Goal: Find specific page/section: Find specific page/section

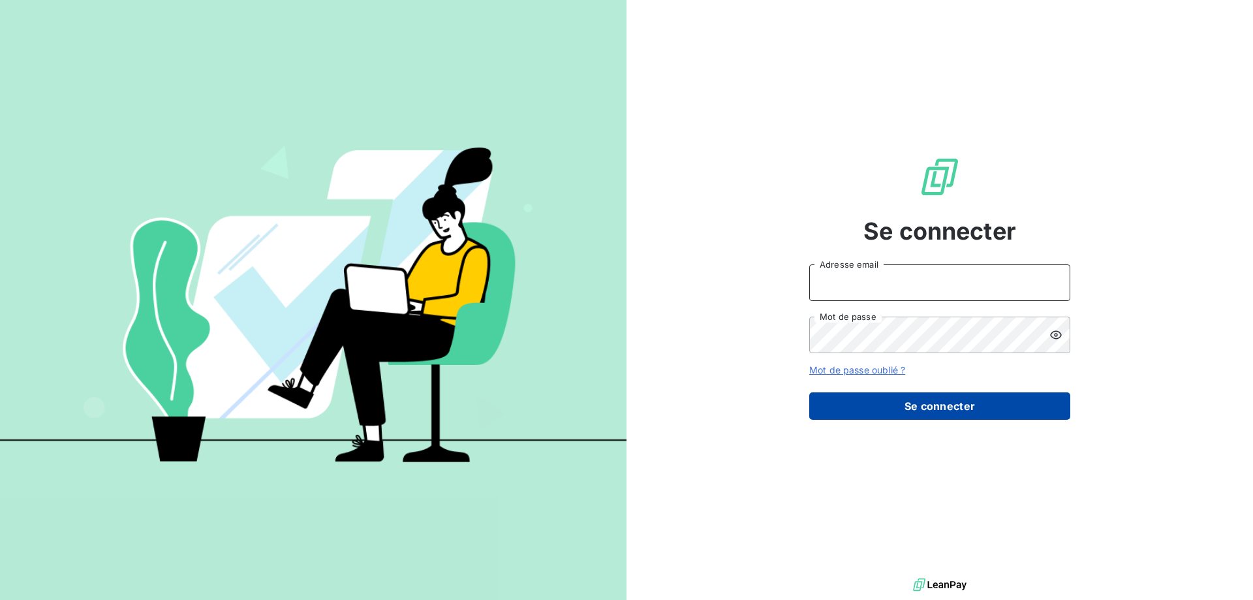
type input "[PERSON_NAME][EMAIL_ADDRESS][DOMAIN_NAME]"
click at [915, 403] on button "Se connecter" at bounding box center [939, 405] width 261 height 27
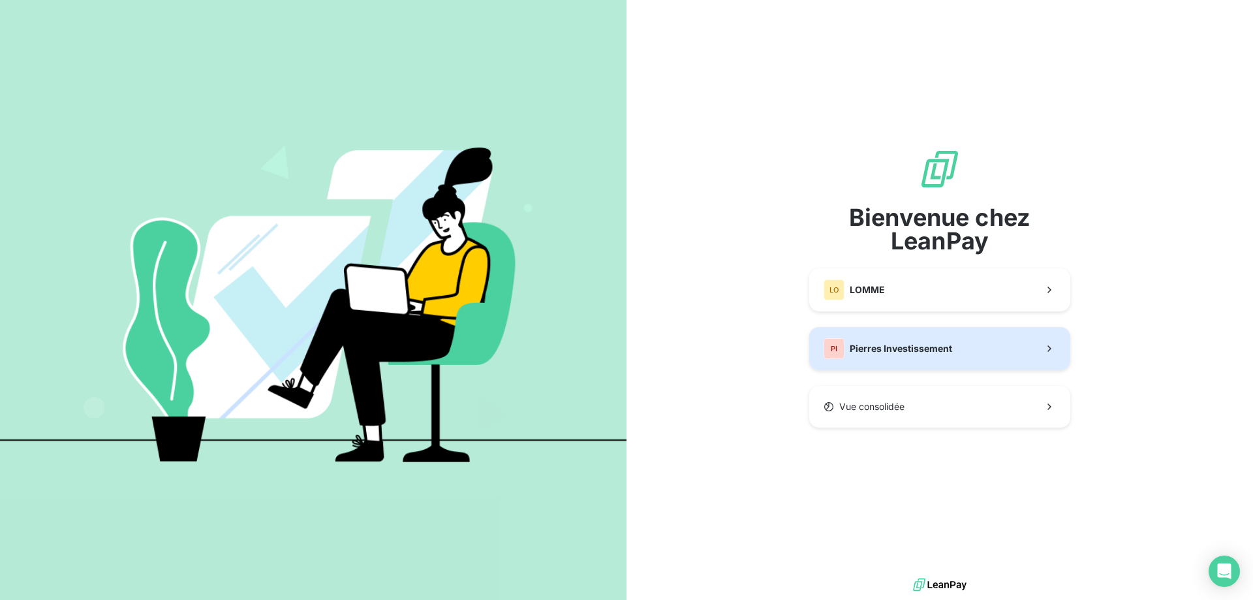
click at [1031, 368] on button "PI Pierres Investissement" at bounding box center [939, 348] width 261 height 43
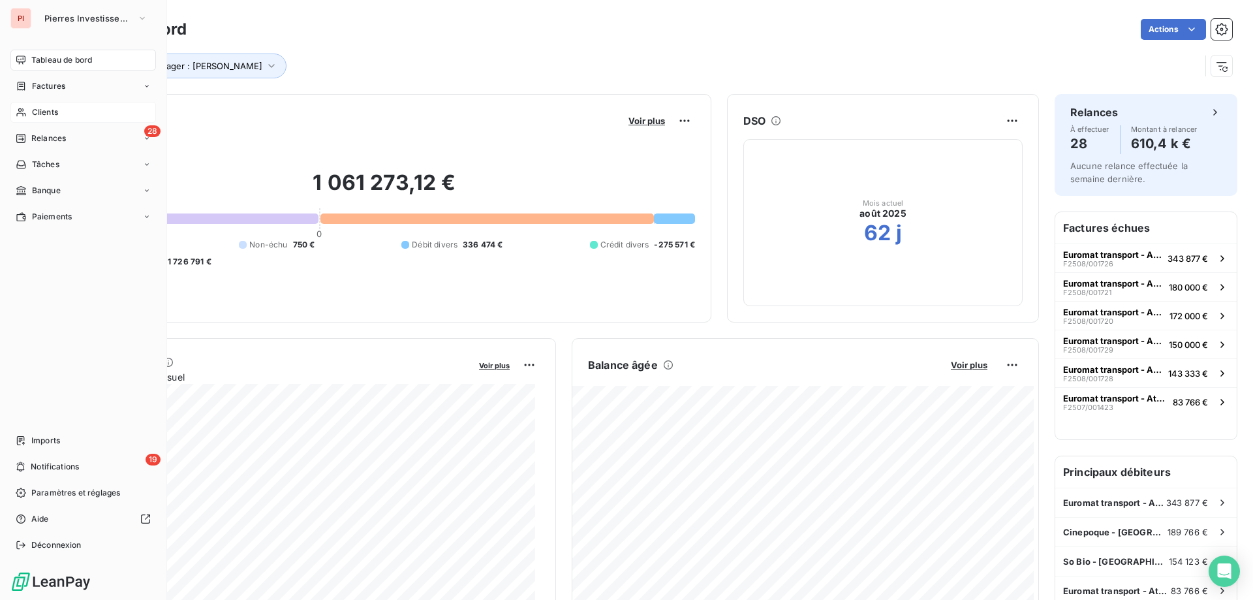
click at [70, 114] on div "Clients" at bounding box center [82, 112] width 145 height 21
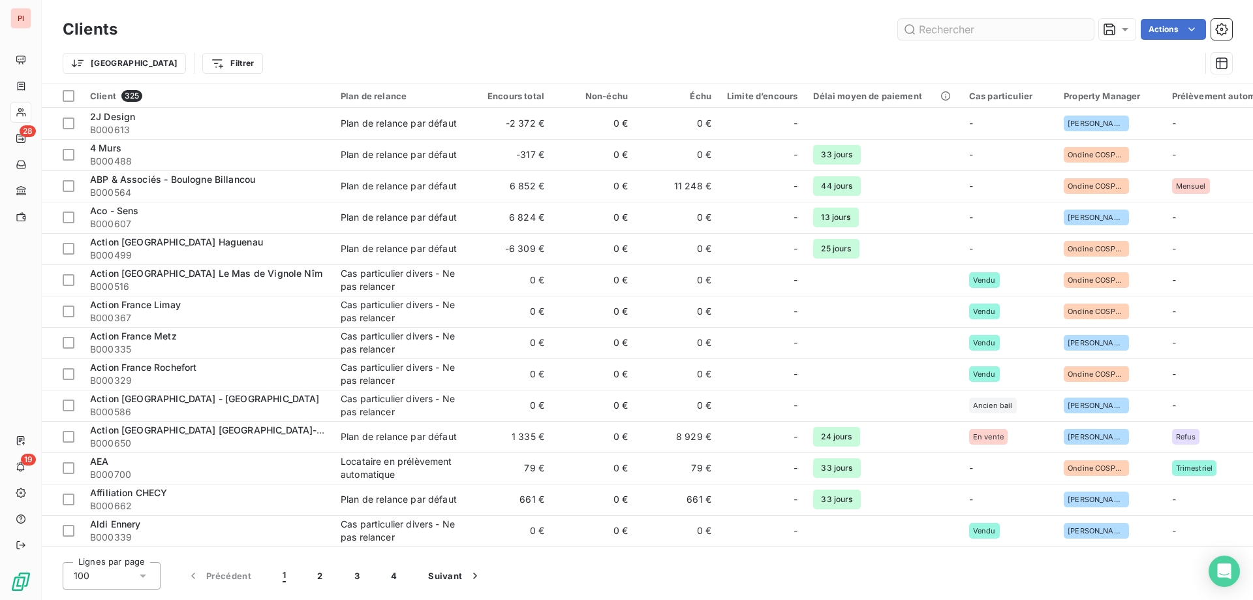
click at [992, 29] on input "text" at bounding box center [996, 29] width 196 height 21
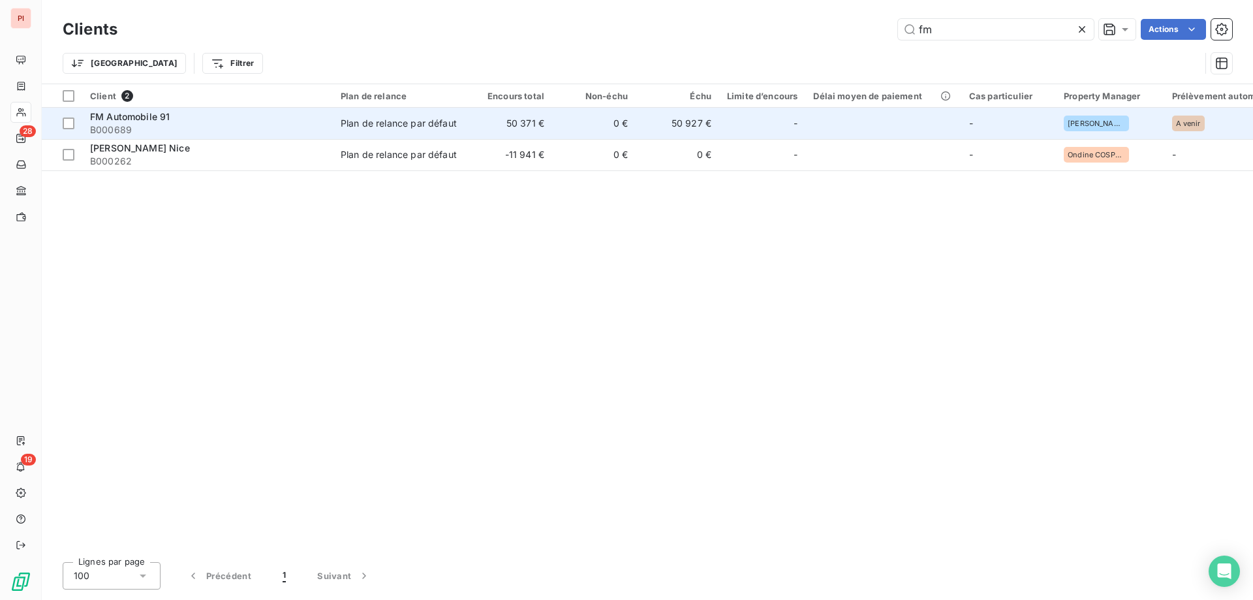
type input "fm"
click at [453, 132] on td "Plan de relance par défaut" at bounding box center [401, 123] width 136 height 31
